Goal: Task Accomplishment & Management: Manage account settings

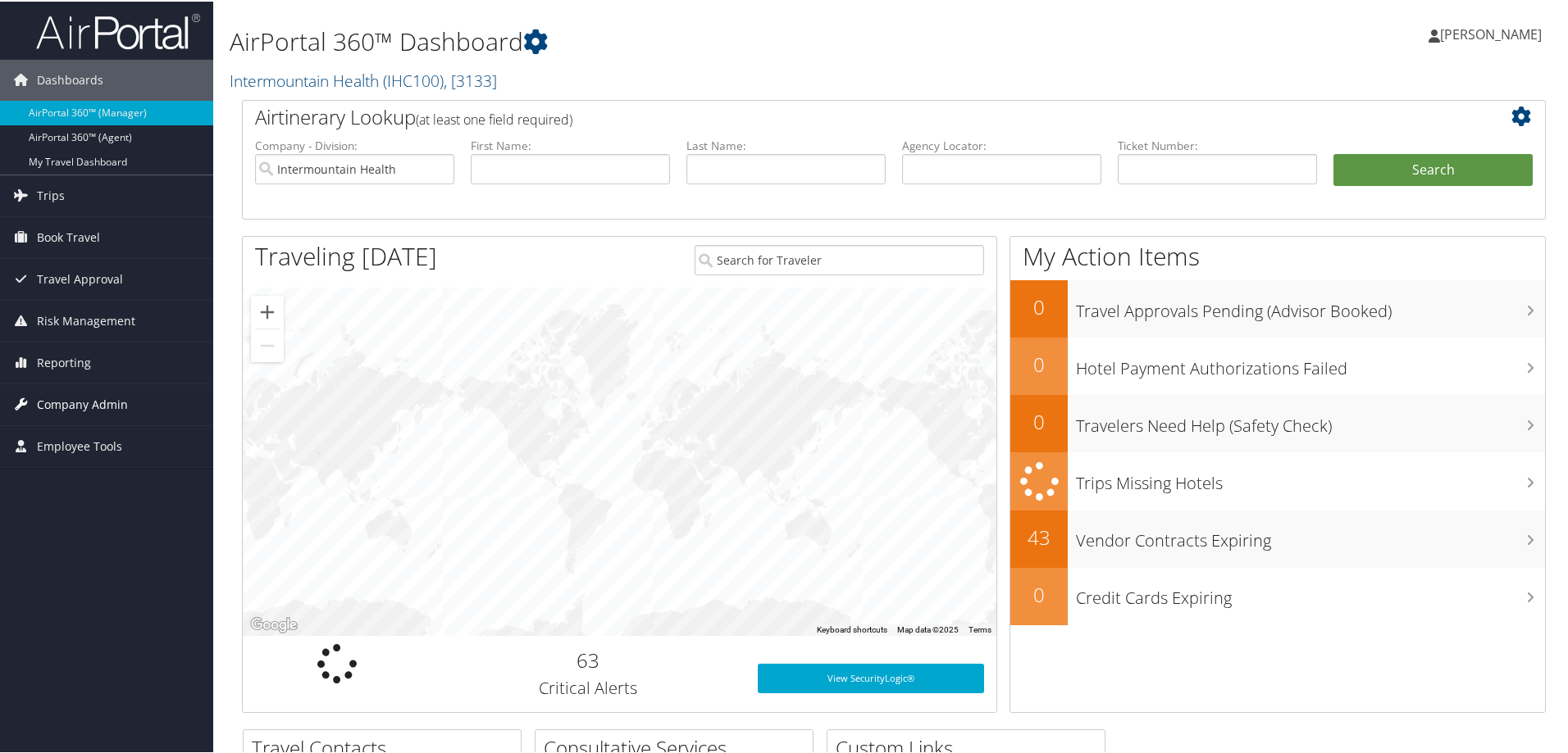
click at [69, 402] on span "Company Admin" at bounding box center [83, 403] width 91 height 41
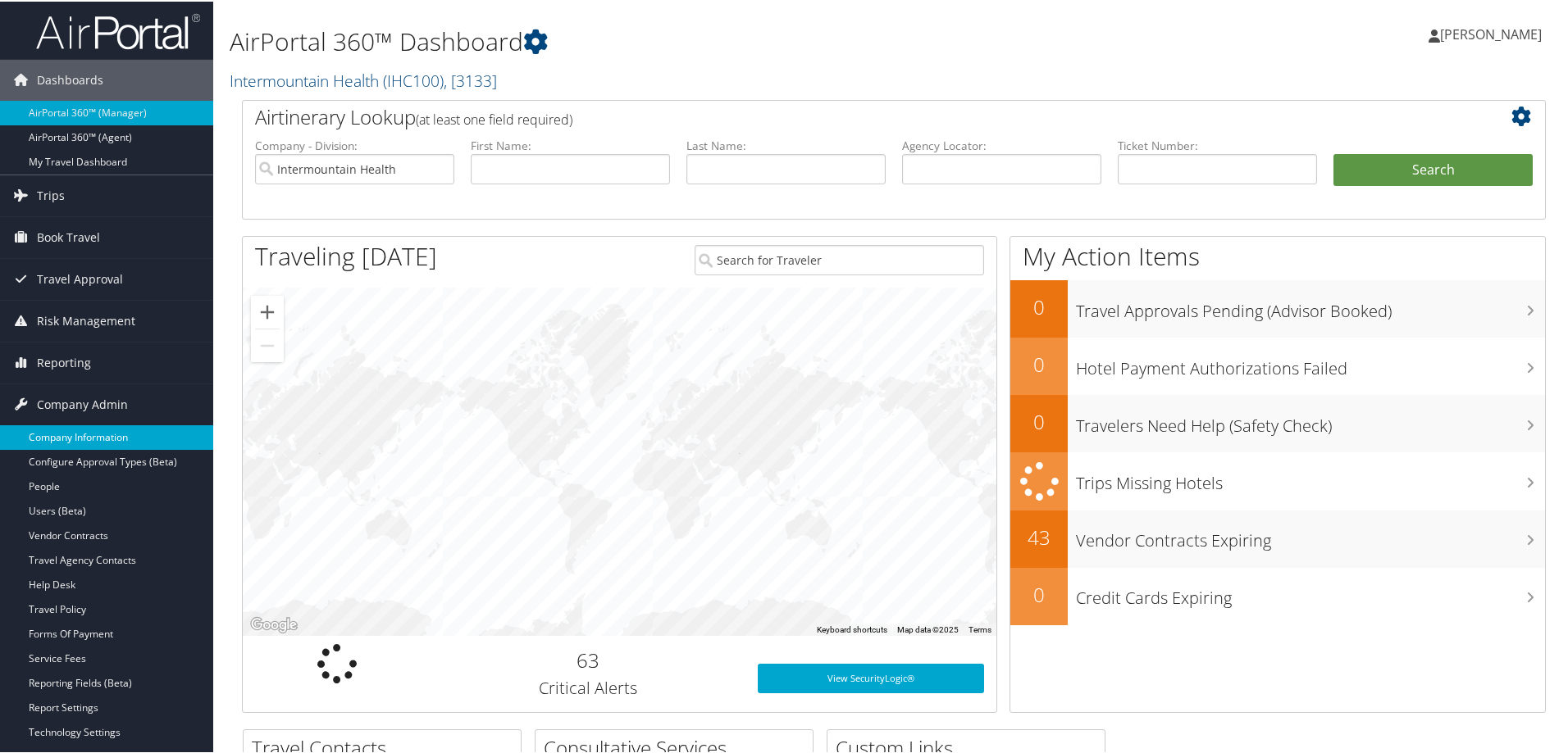
click at [124, 434] on link "Company Information" at bounding box center [106, 436] width 213 height 25
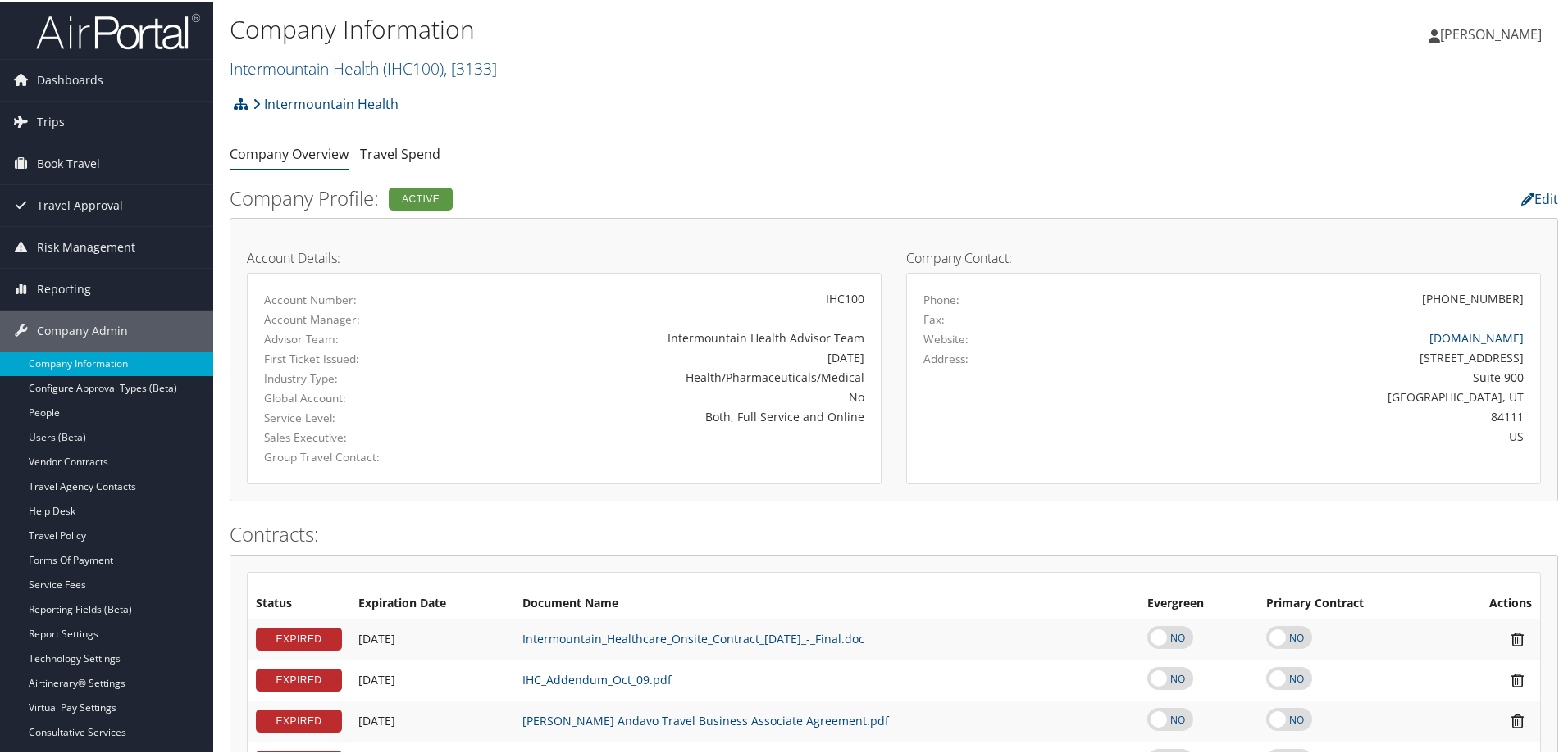
click at [509, 71] on h2 "Intermountain Health ( IHC100 ) , [ 3133 ]" at bounding box center [671, 65] width 885 height 28
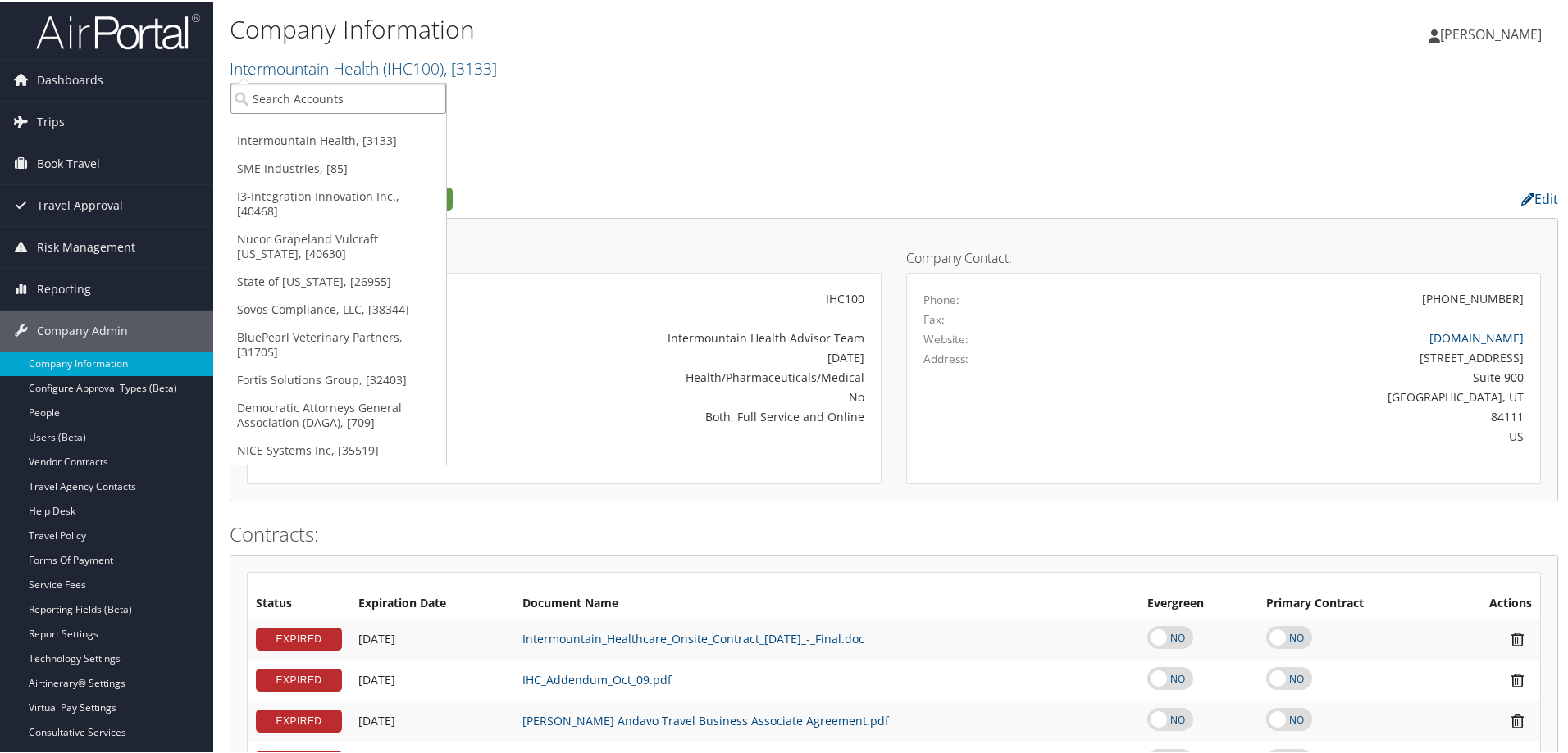
click at [391, 105] on input "search" at bounding box center [338, 97] width 216 height 30
type input "state of co"
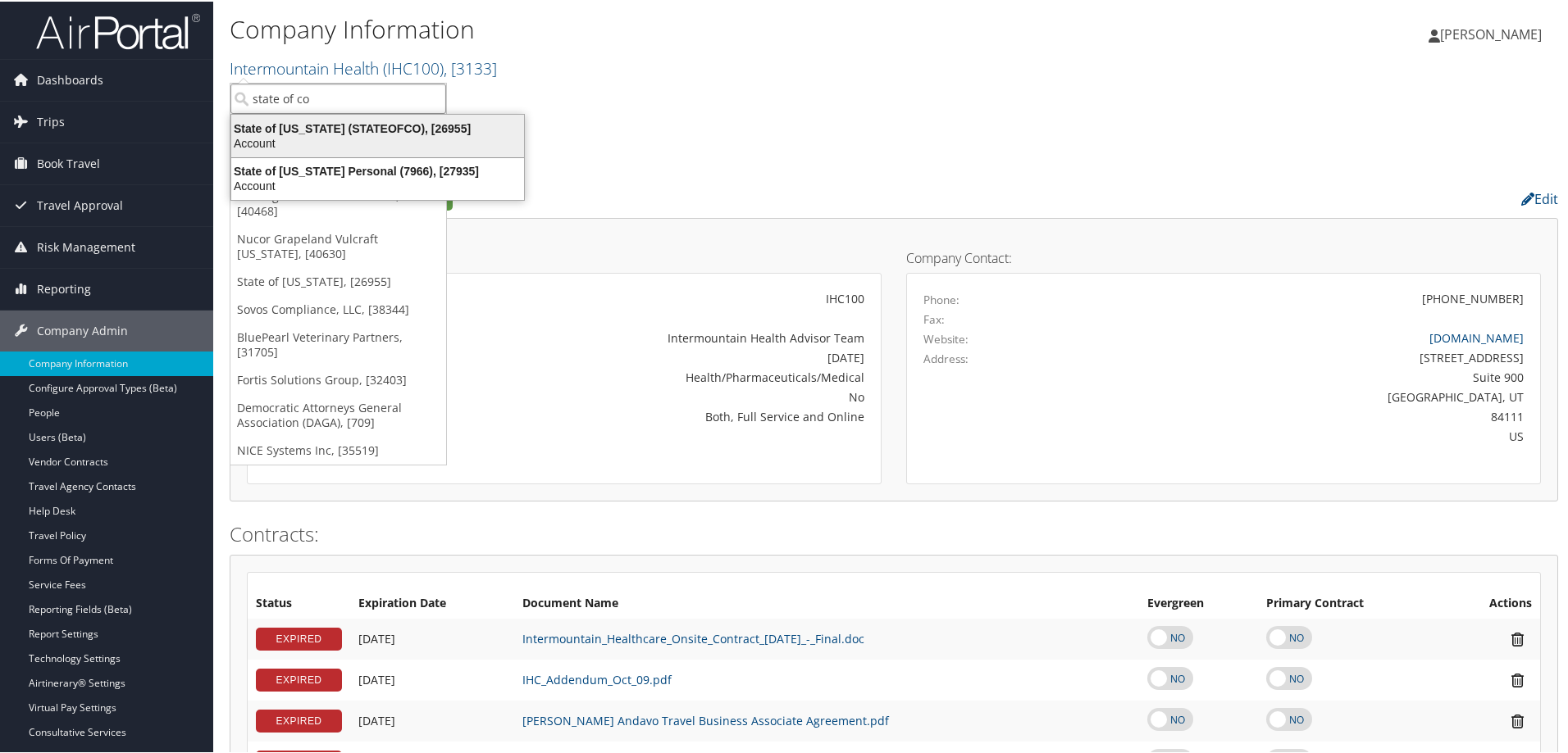
click at [351, 134] on div "Account" at bounding box center [377, 142] width 313 height 15
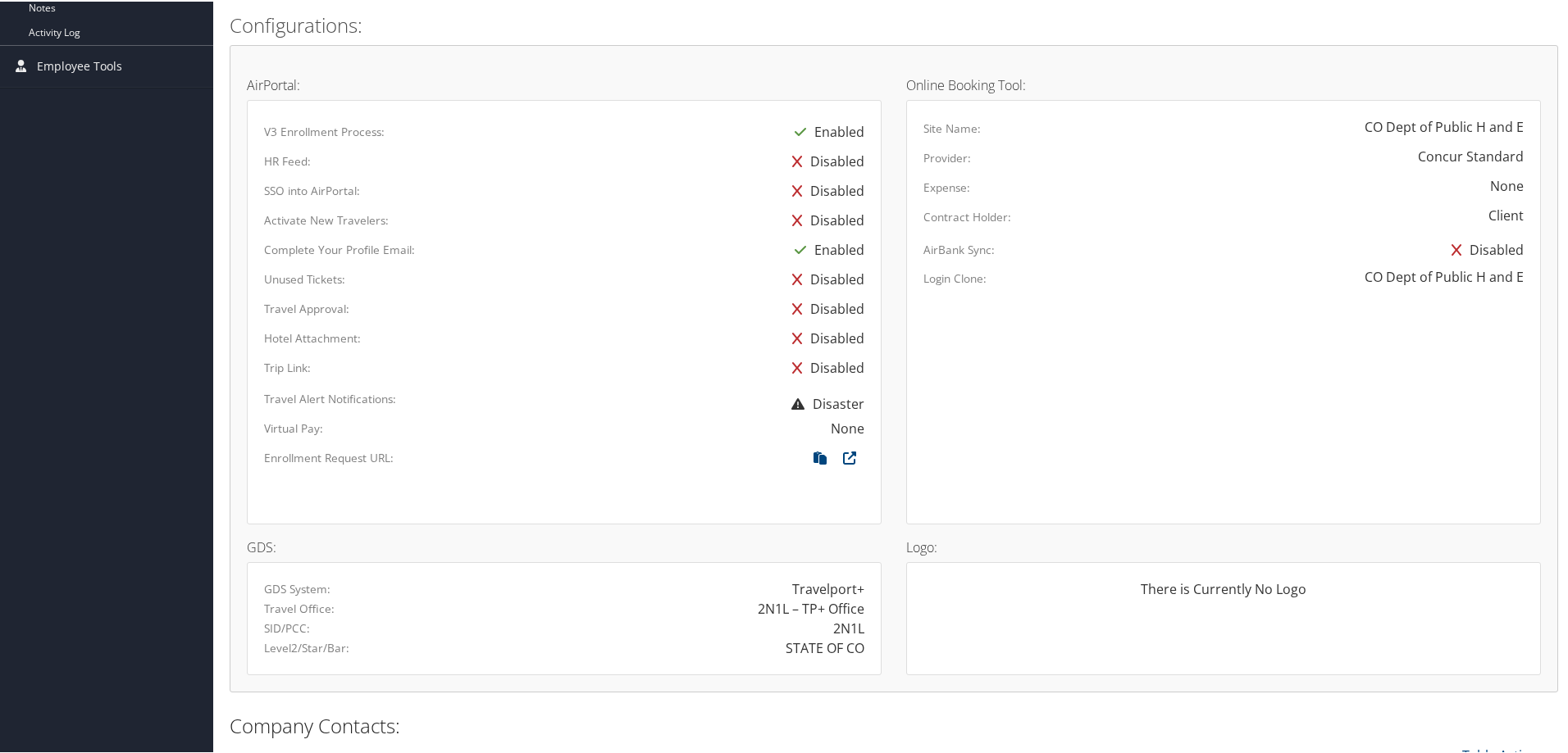
scroll to position [820, 0]
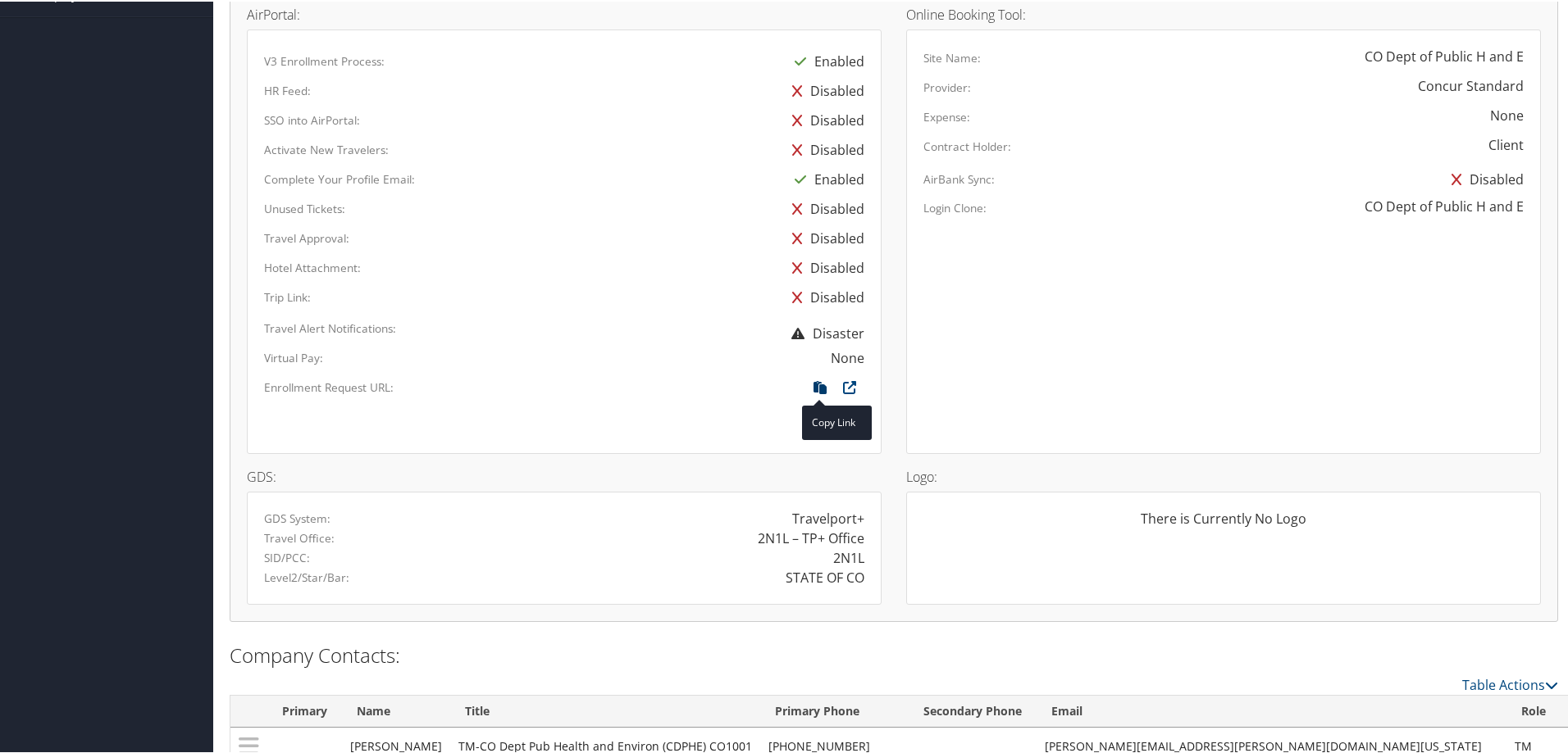
click at [819, 384] on icon at bounding box center [820, 390] width 29 height 21
